Goal: Communication & Community: Answer question/provide support

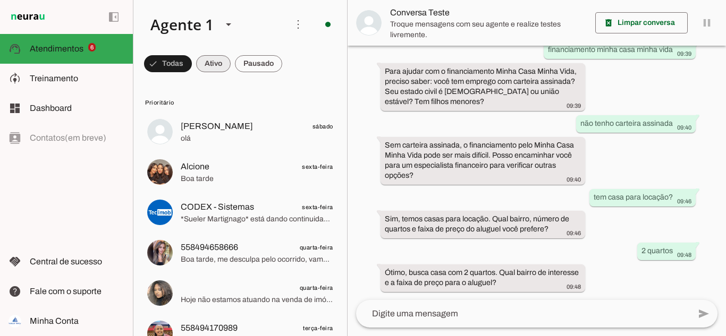
click at [192, 62] on span at bounding box center [168, 64] width 48 height 26
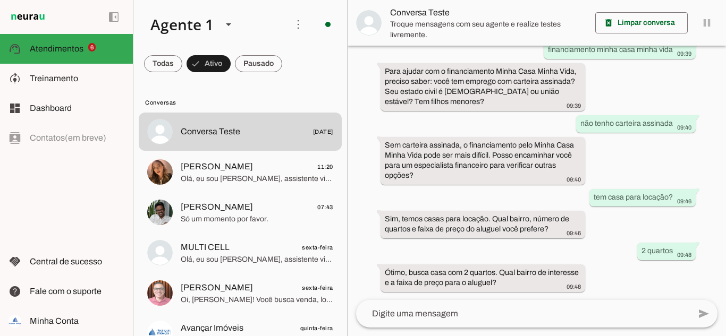
click at [257, 50] on md-chip-set at bounding box center [240, 64] width 214 height 30
click at [182, 53] on span at bounding box center [163, 64] width 38 height 26
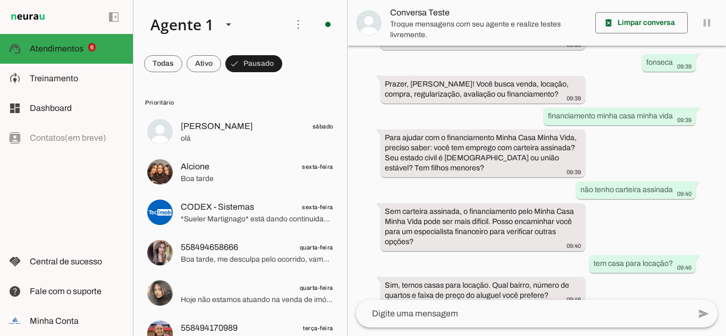
scroll to position [157, 0]
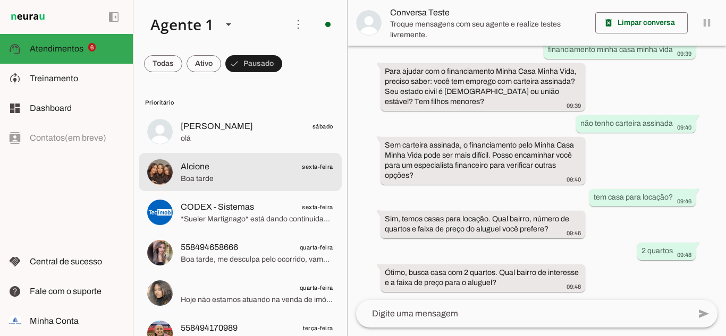
click at [214, 150] on md-item "[PERSON_NAME] sábado [GEOGRAPHIC_DATA]" at bounding box center [240, 132] width 203 height 38
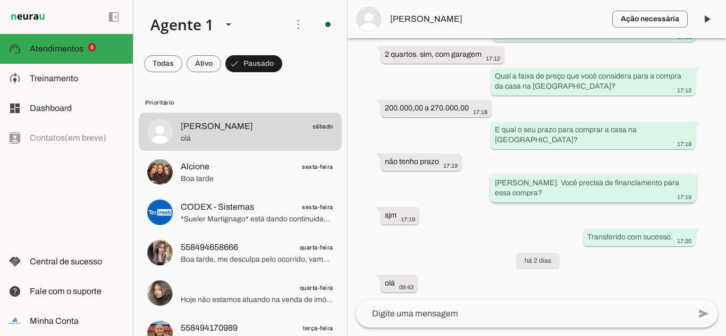
scroll to position [417, 0]
click at [408, 20] on span "[PERSON_NAME]" at bounding box center [497, 19] width 214 height 13
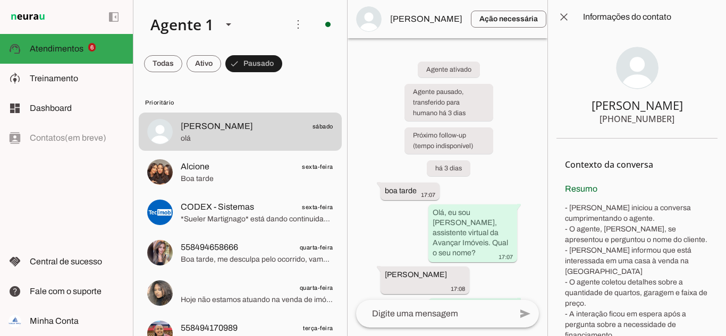
drag, startPoint x: 614, startPoint y: 104, endPoint x: 655, endPoint y: 104, distance: 40.9
click at [655, 104] on section "[PERSON_NAME] [PHONE_NUMBER]" at bounding box center [636, 86] width 161 height 105
drag, startPoint x: 617, startPoint y: 118, endPoint x: 664, endPoint y: 121, distance: 46.8
click at [664, 121] on div "[PHONE_NUMBER]" at bounding box center [636, 119] width 75 height 13
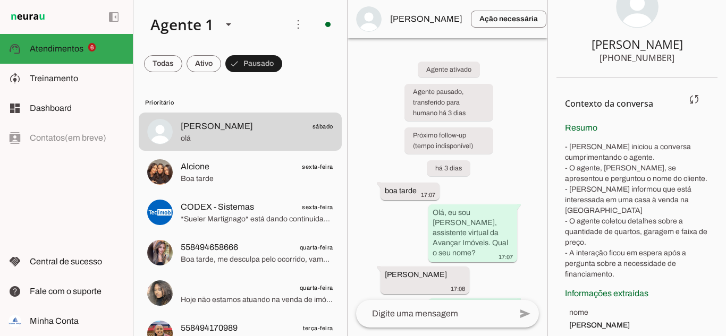
scroll to position [62, 0]
drag, startPoint x: 565, startPoint y: 125, endPoint x: 621, endPoint y: 131, distance: 56.1
click at [621, 131] on div "[PERSON_NAME] iniciou a conversa cumprimentando o agente. - O agente, [PERSON_N…" at bounding box center [637, 200] width 144 height 158
click at [591, 140] on div "[PERSON_NAME] iniciou a conversa cumprimentando o agente. - O agente, [PERSON_N…" at bounding box center [637, 200] width 144 height 158
drag, startPoint x: 564, startPoint y: 129, endPoint x: 640, endPoint y: 266, distance: 157.0
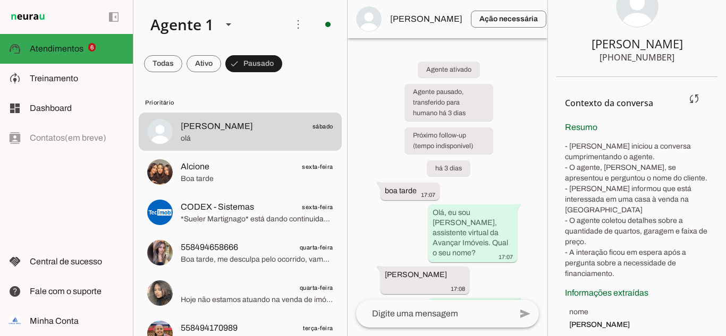
click at [640, 266] on section "Contexto da conversa sync Extrair contexto novamente Aperte para extrair o cont…" at bounding box center [636, 212] width 161 height 270
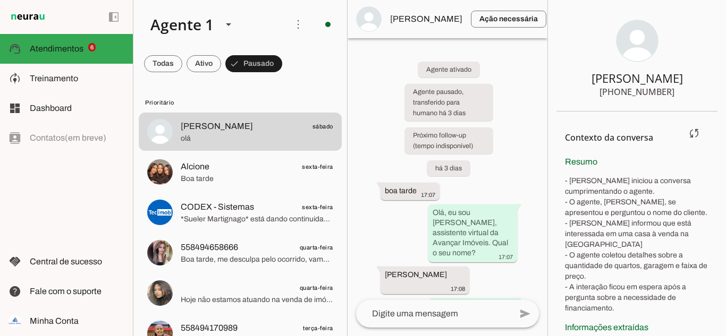
scroll to position [0, 0]
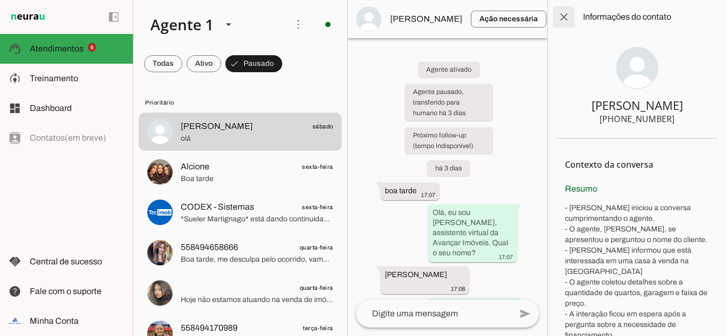
click at [562, 18] on span at bounding box center [564, 17] width 26 height 26
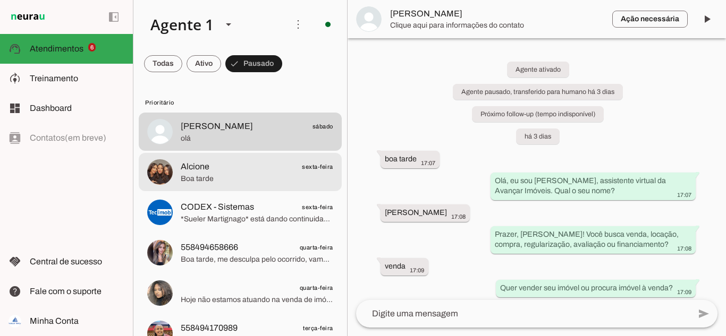
click at [208, 167] on span "Alcione" at bounding box center [195, 166] width 29 height 13
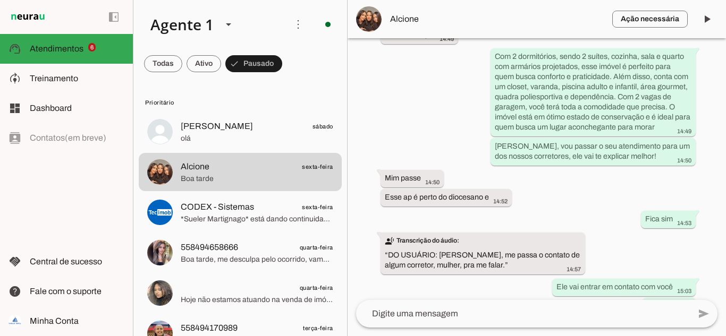
scroll to position [2229, 0]
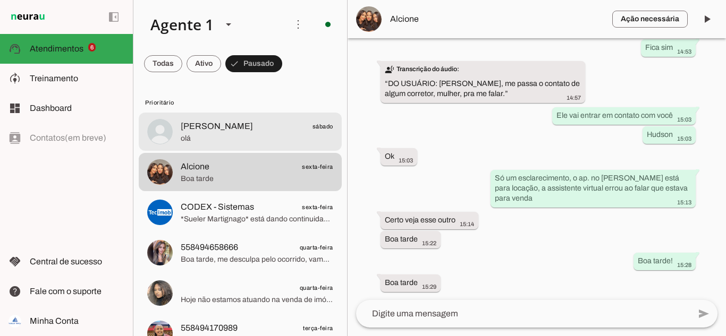
click at [211, 126] on span "[PERSON_NAME] sábado" at bounding box center [257, 126] width 152 height 13
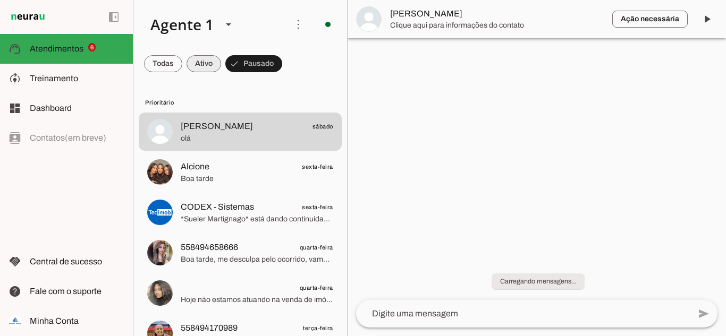
click at [182, 64] on span at bounding box center [163, 64] width 38 height 26
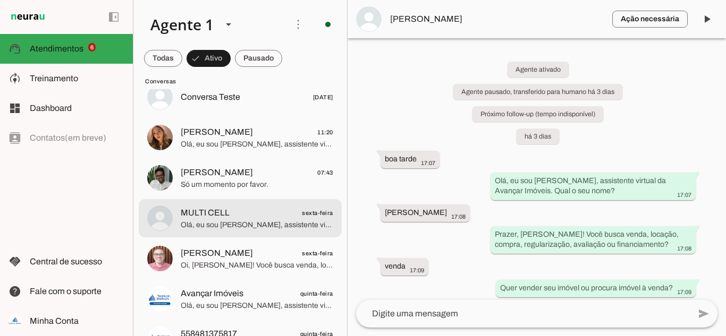
scroll to position [53, 0]
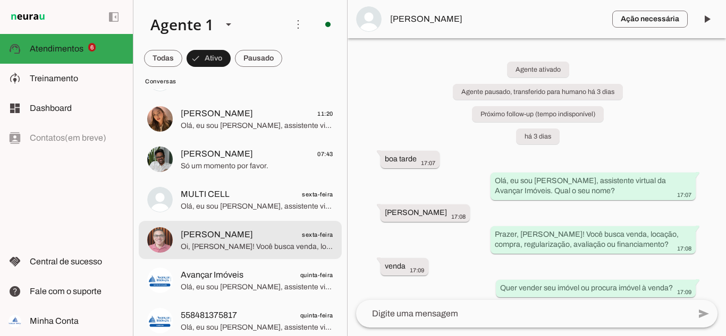
click at [225, 243] on span "Oi, [PERSON_NAME]! Você busca venda, locação, compra, regularização, avaliação …" at bounding box center [257, 247] width 152 height 11
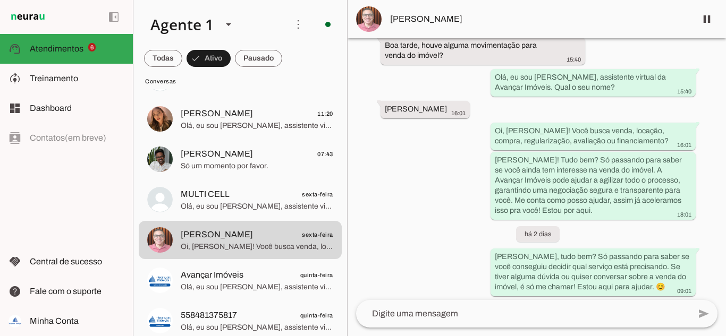
scroll to position [96, 0]
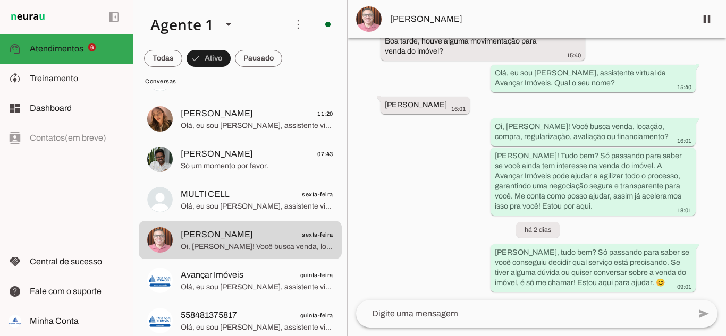
click at [393, 22] on span "[PERSON_NAME]" at bounding box center [539, 19] width 298 height 13
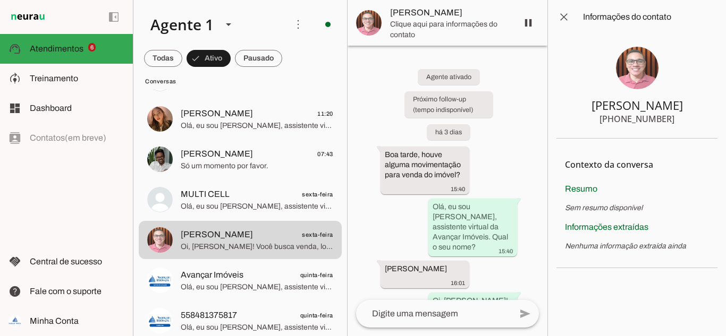
click at [632, 65] on img at bounding box center [637, 68] width 43 height 43
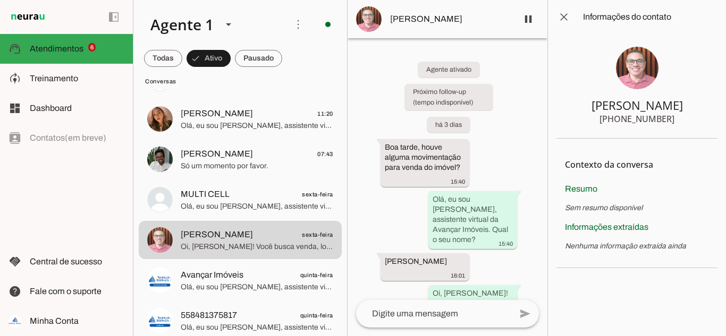
drag, startPoint x: 397, startPoint y: 18, endPoint x: 421, endPoint y: 23, distance: 24.5
click at [421, 19] on span "[PERSON_NAME]" at bounding box center [449, 19] width 119 height 13
click at [512, 143] on div "Agente ativado Próximo follow-up (tempo indisponível) há 3 dias Boa tarde, houv…" at bounding box center [447, 169] width 200 height 262
click at [571, 14] on span at bounding box center [564, 17] width 26 height 26
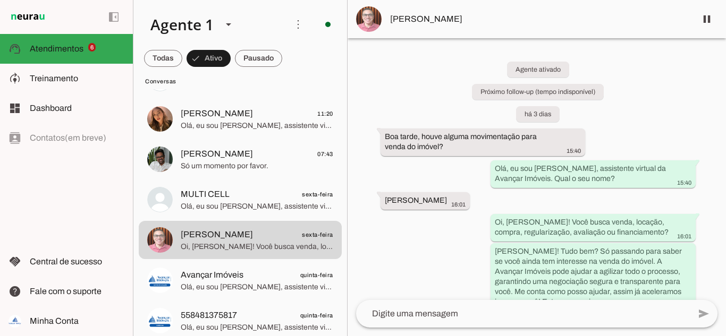
click at [371, 21] on img at bounding box center [369, 19] width 26 height 26
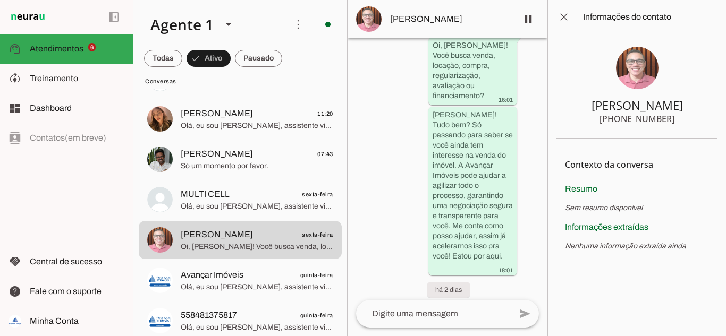
scroll to position [349, 0]
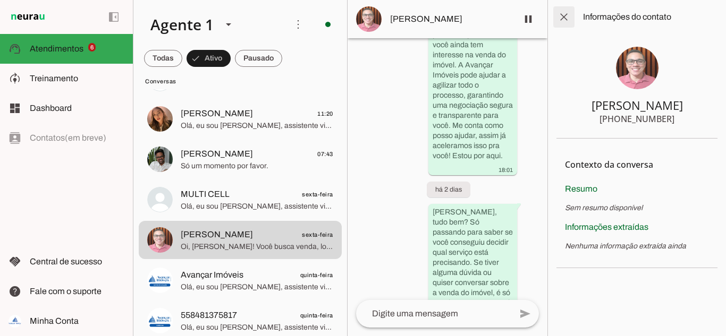
click at [569, 15] on span at bounding box center [564, 17] width 26 height 26
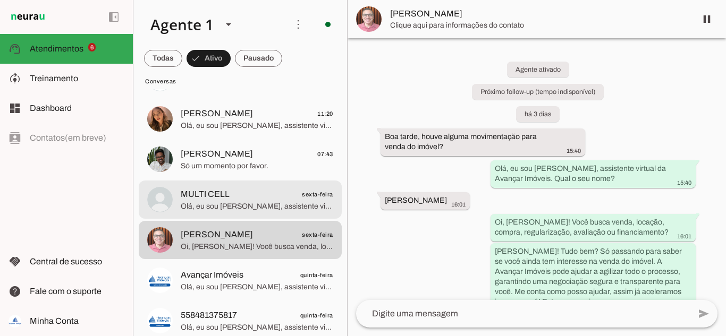
click at [214, 200] on span "MULTI CELL" at bounding box center [205, 194] width 49 height 13
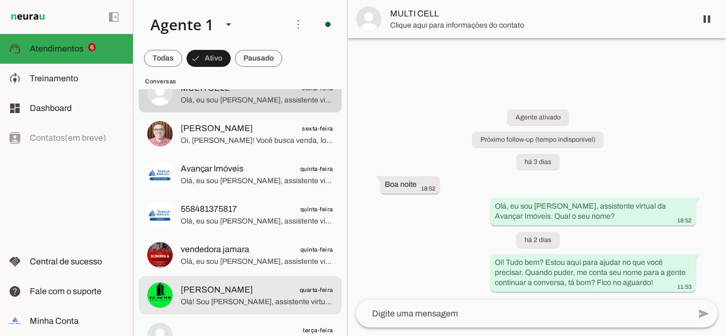
scroll to position [53, 0]
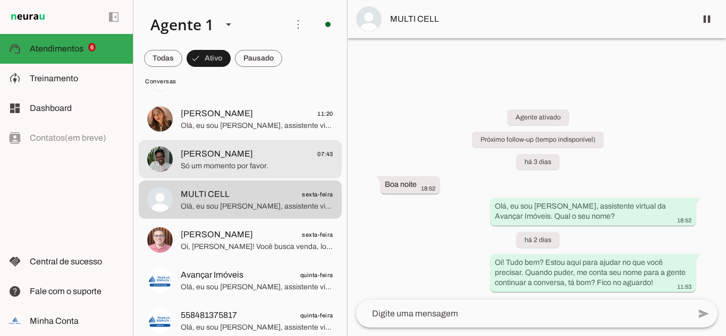
click at [196, 161] on span "Só um momento por favor." at bounding box center [257, 166] width 152 height 11
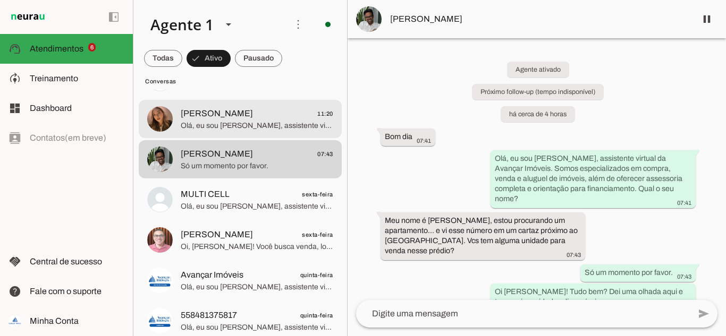
click at [211, 115] on span "[PERSON_NAME]" at bounding box center [217, 113] width 72 height 13
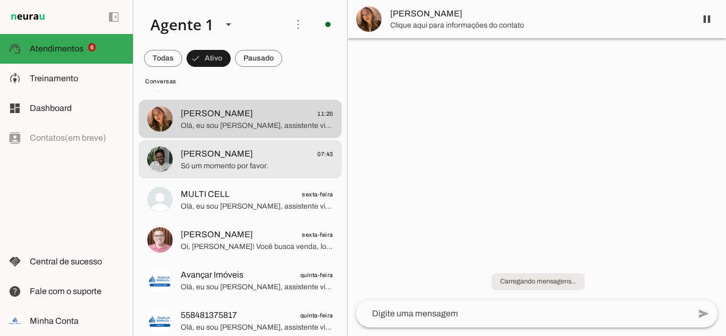
click at [221, 154] on span "[PERSON_NAME]" at bounding box center [217, 154] width 72 height 13
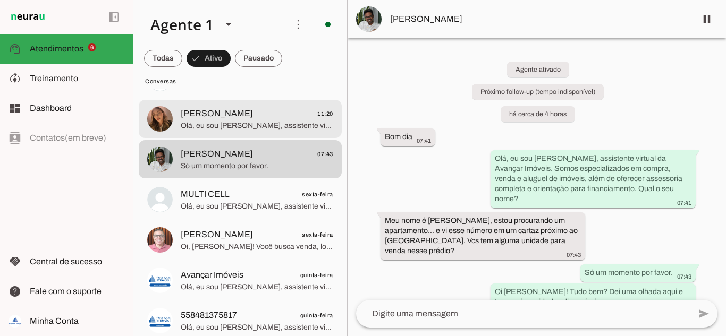
click at [191, 117] on span "[PERSON_NAME]" at bounding box center [217, 113] width 72 height 13
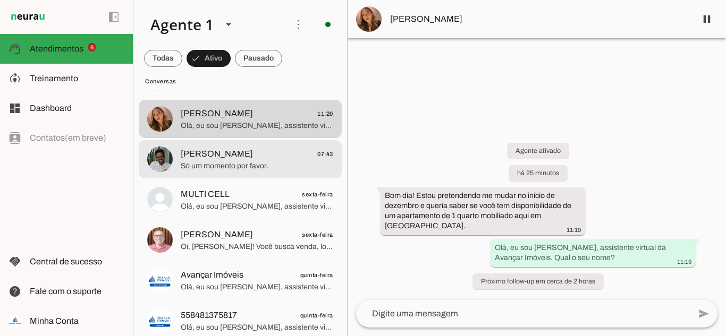
click at [215, 167] on span "Só um momento por favor." at bounding box center [257, 166] width 152 height 11
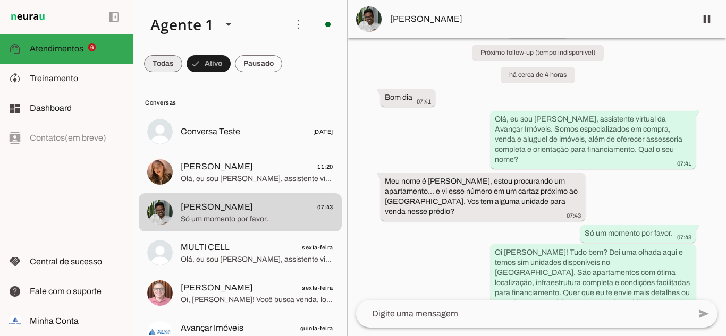
click at [166, 58] on span at bounding box center [163, 64] width 38 height 26
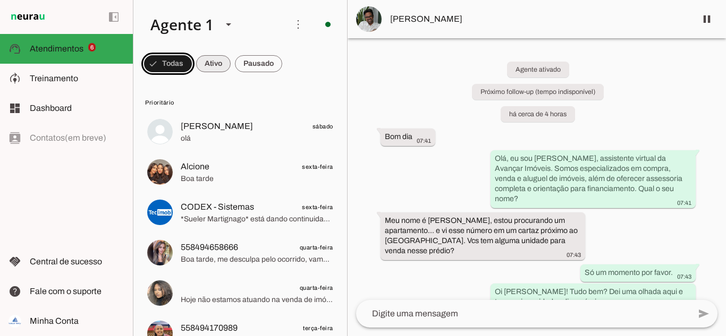
click at [192, 61] on span at bounding box center [168, 64] width 48 height 26
